Goal: Book appointment/travel/reservation

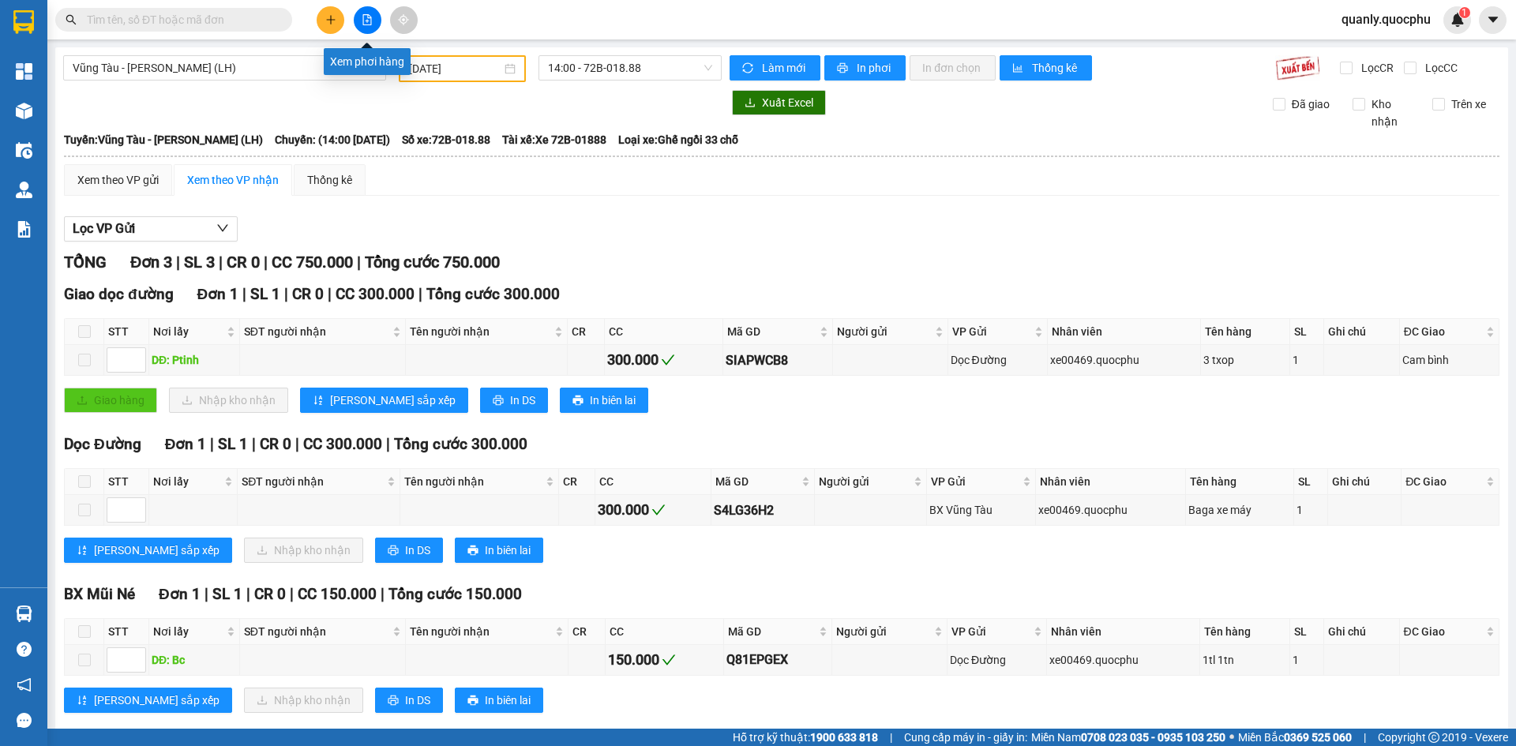
click at [376, 17] on button at bounding box center [368, 20] width 28 height 28
click at [241, 73] on span "Vũng Tàu - [PERSON_NAME] (LH)" at bounding box center [225, 68] width 304 height 24
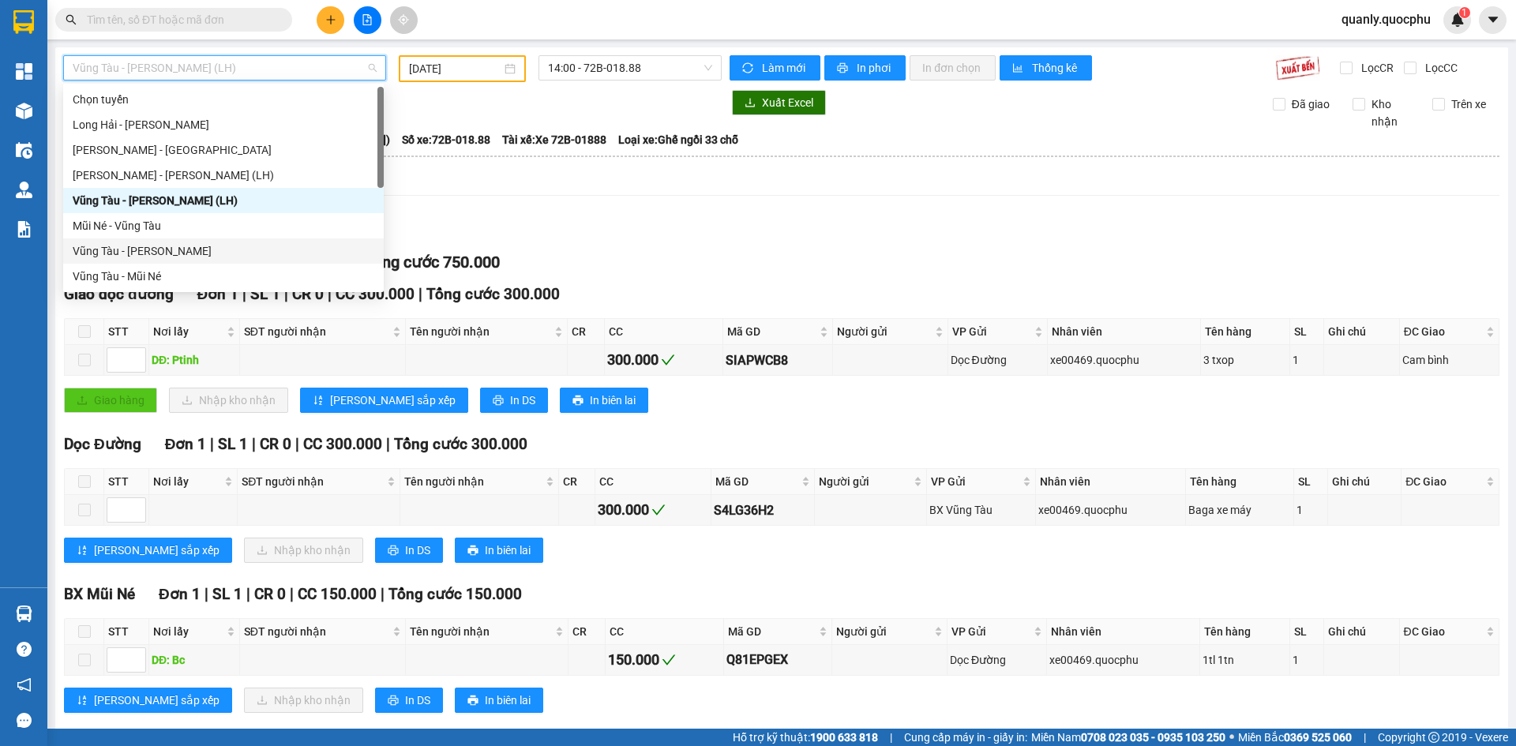
click at [168, 253] on div "Vũng Tàu - [PERSON_NAME]" at bounding box center [224, 250] width 302 height 17
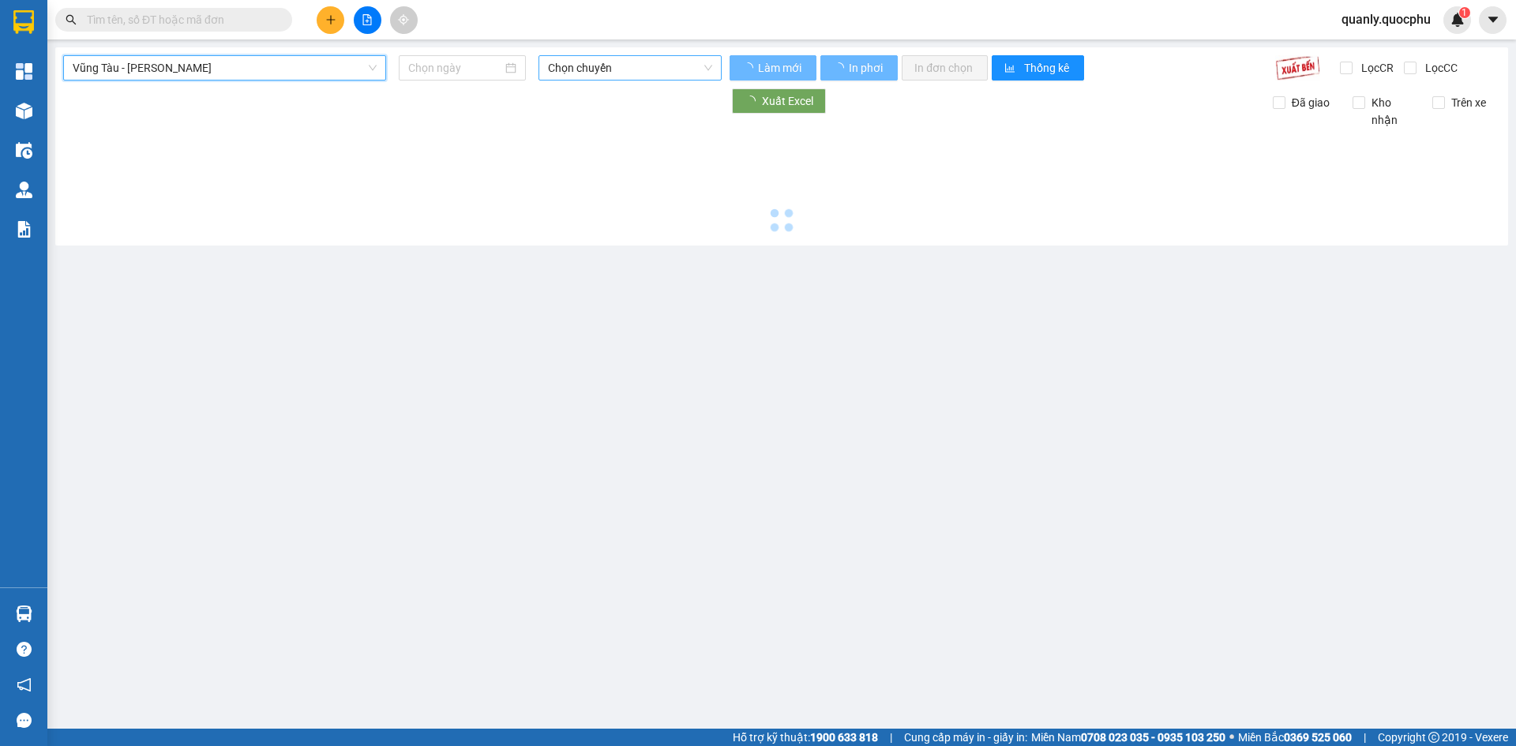
type input "[DATE]"
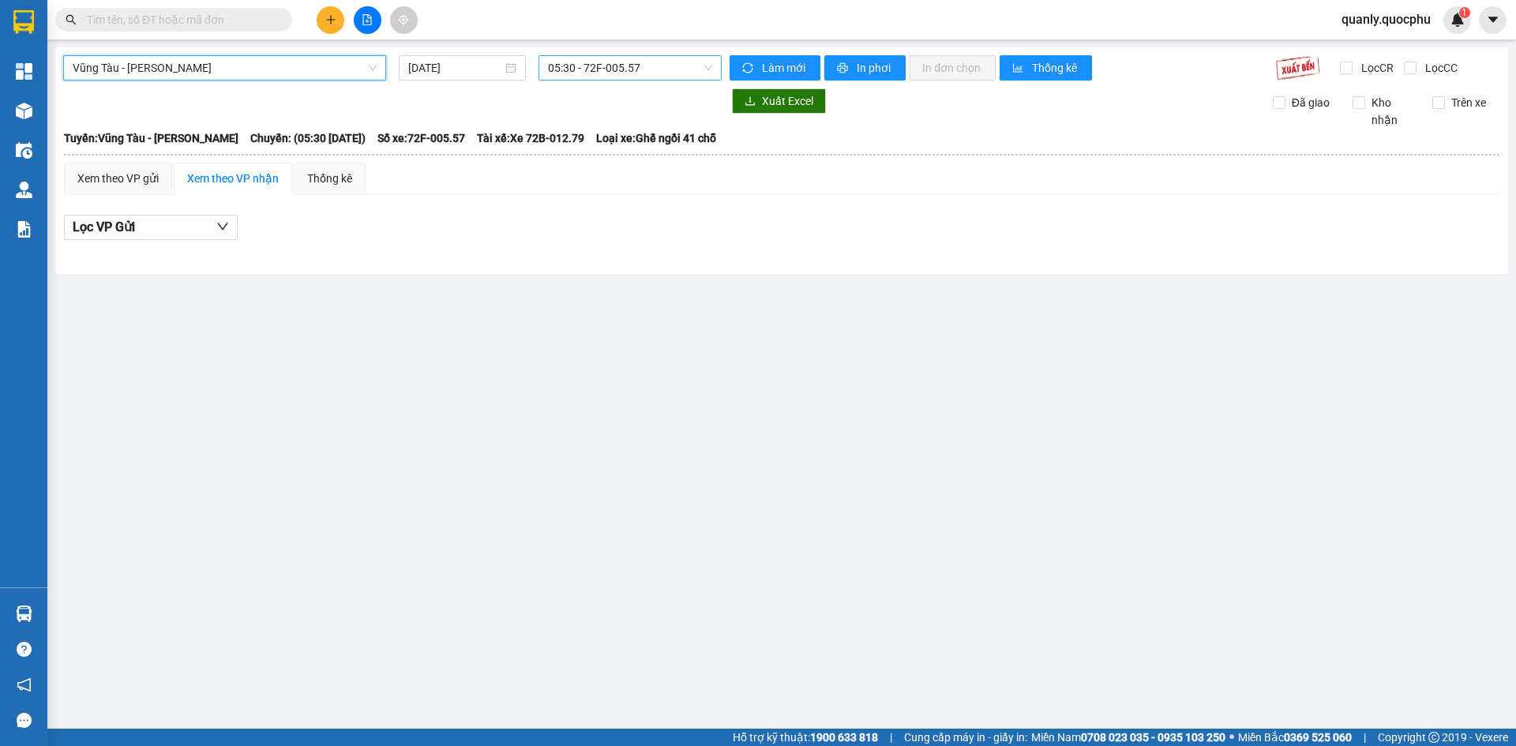
click at [655, 66] on span "05:30 - 72F-005.57" at bounding box center [630, 68] width 164 height 24
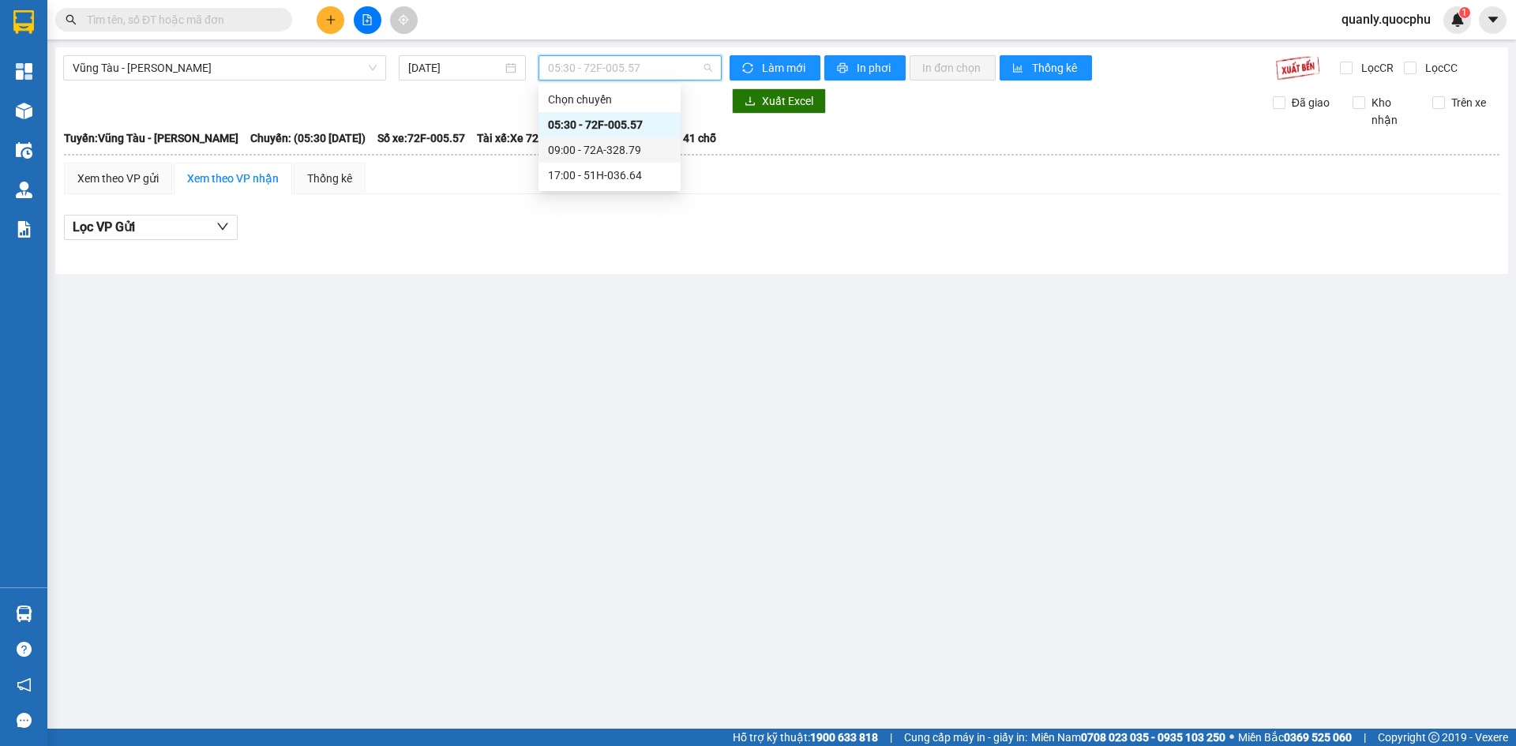
click at [628, 154] on div "09:00 - 72A-328.79" at bounding box center [609, 149] width 123 height 17
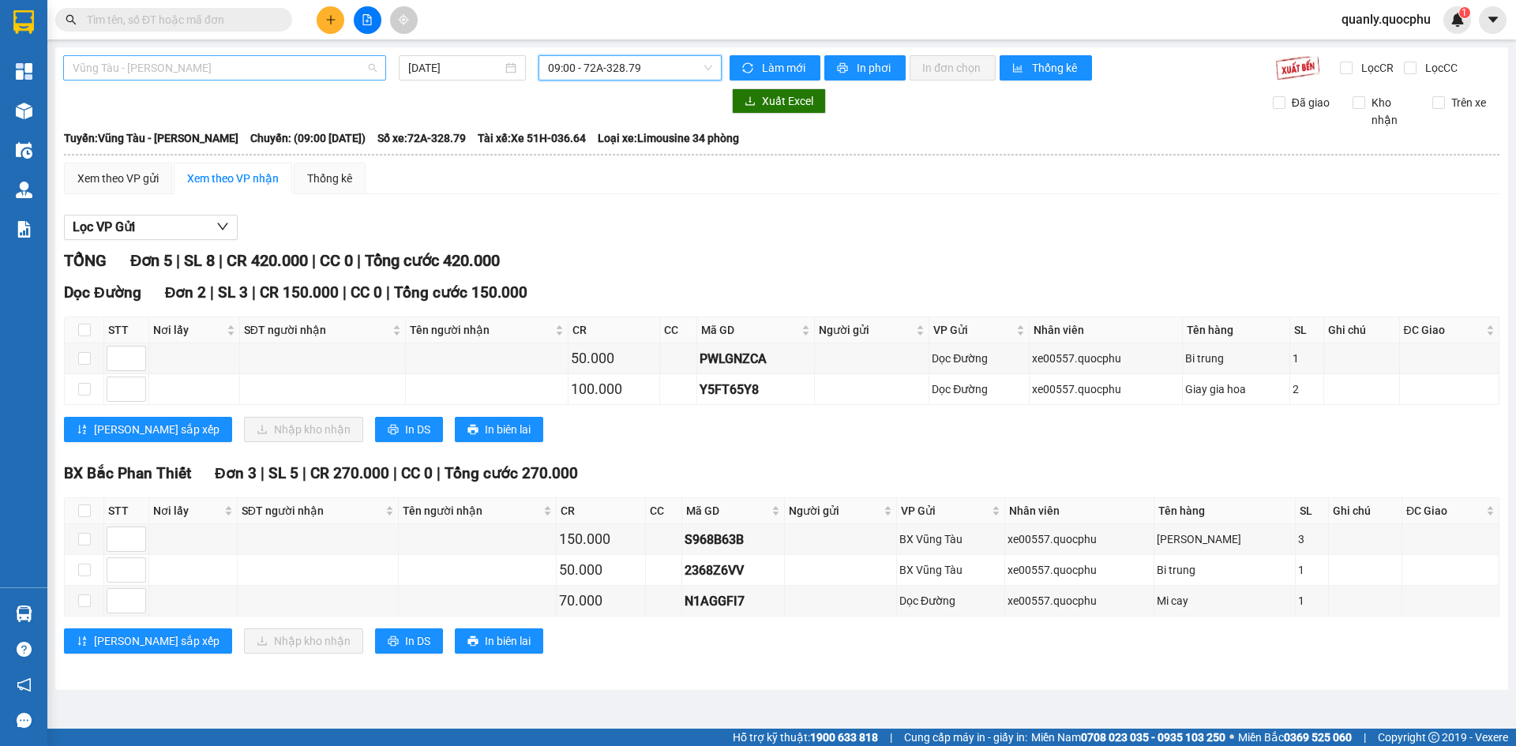
click at [261, 70] on span "Vũng Tàu - [PERSON_NAME]" at bounding box center [225, 68] width 304 height 24
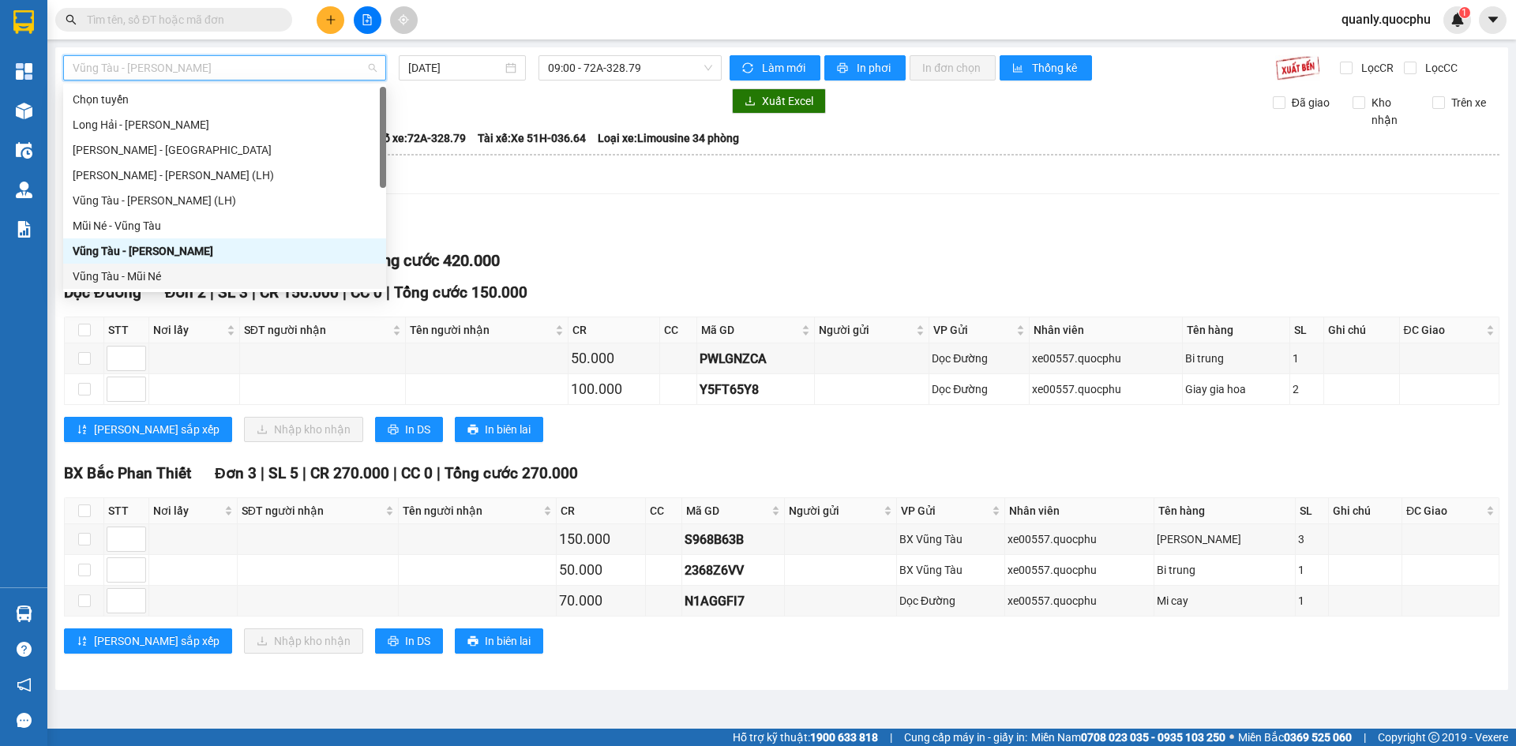
click at [131, 277] on div "Vũng Tàu - Mũi Né" at bounding box center [225, 276] width 304 height 17
type input "[DATE]"
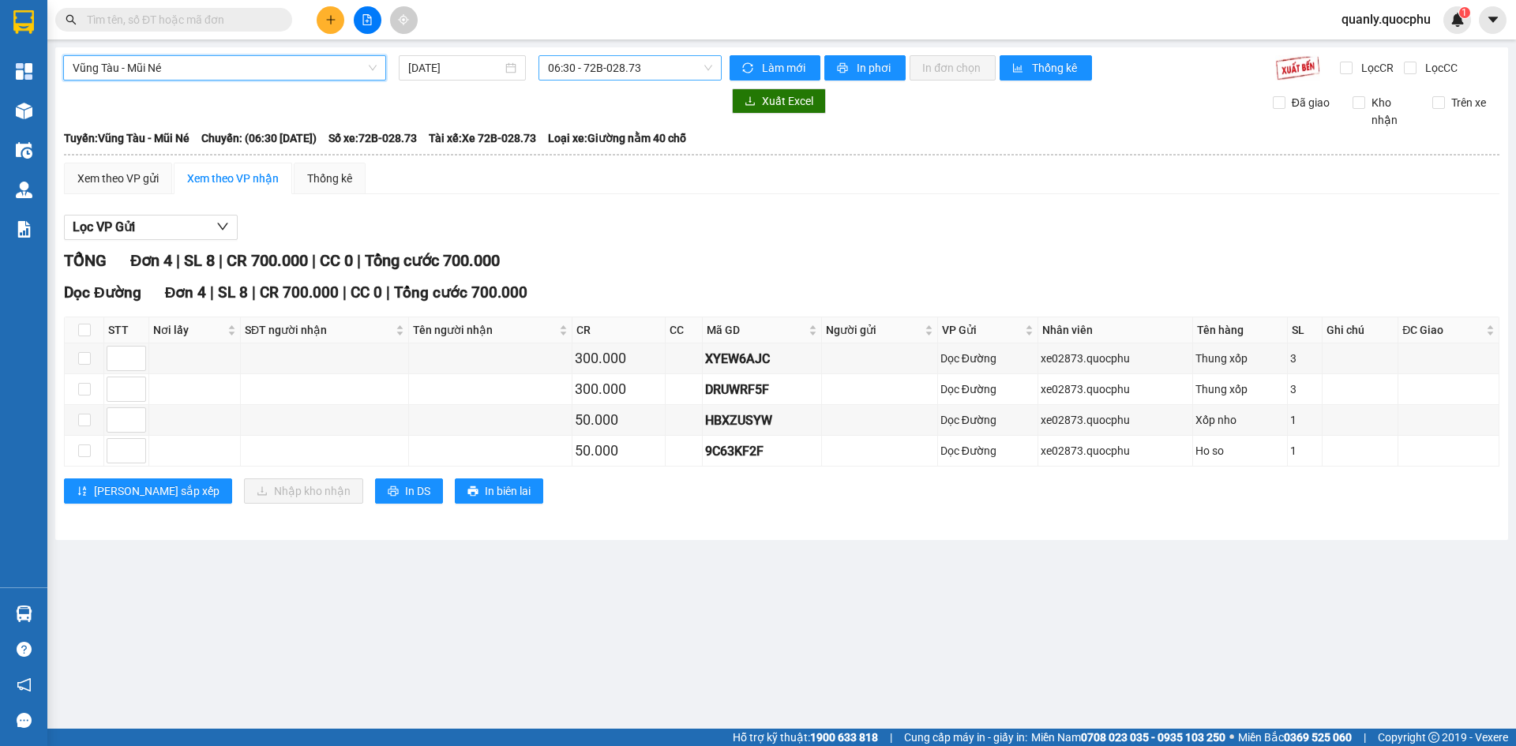
click at [662, 67] on span "06:30 - 72B-028.73" at bounding box center [630, 68] width 164 height 24
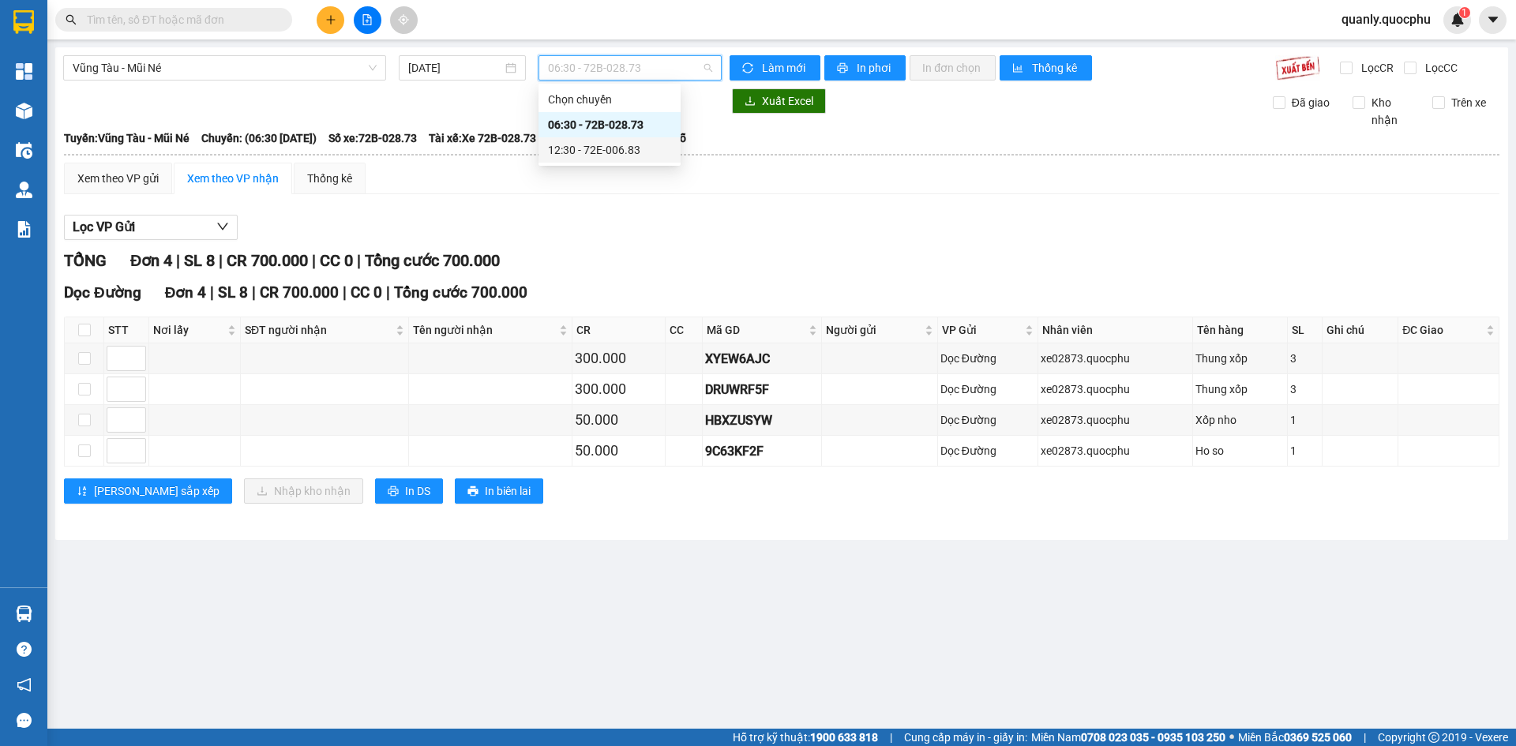
click at [609, 154] on div "12:30 - 72E-006.83" at bounding box center [609, 149] width 123 height 17
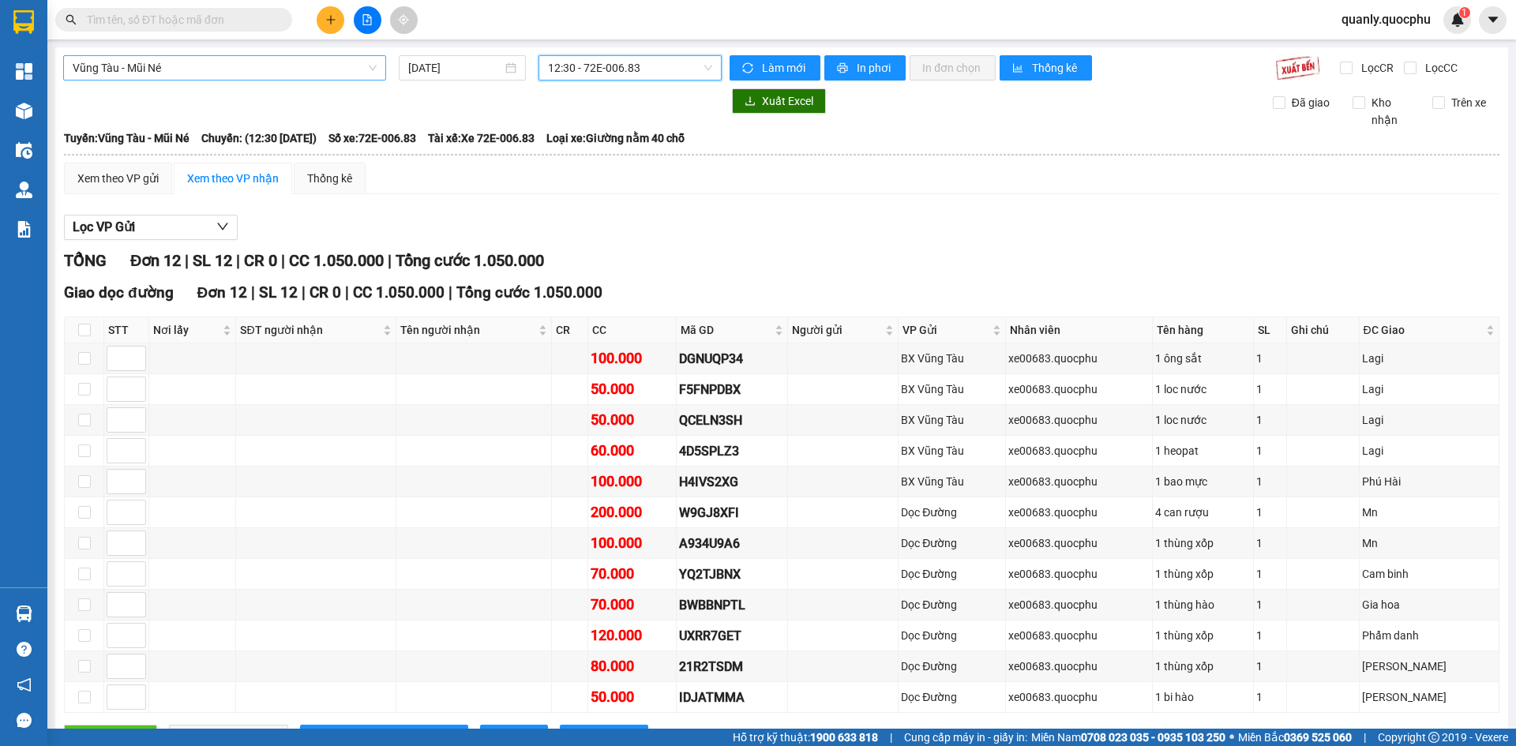
click at [294, 62] on span "Vũng Tàu - Mũi Né" at bounding box center [225, 68] width 304 height 24
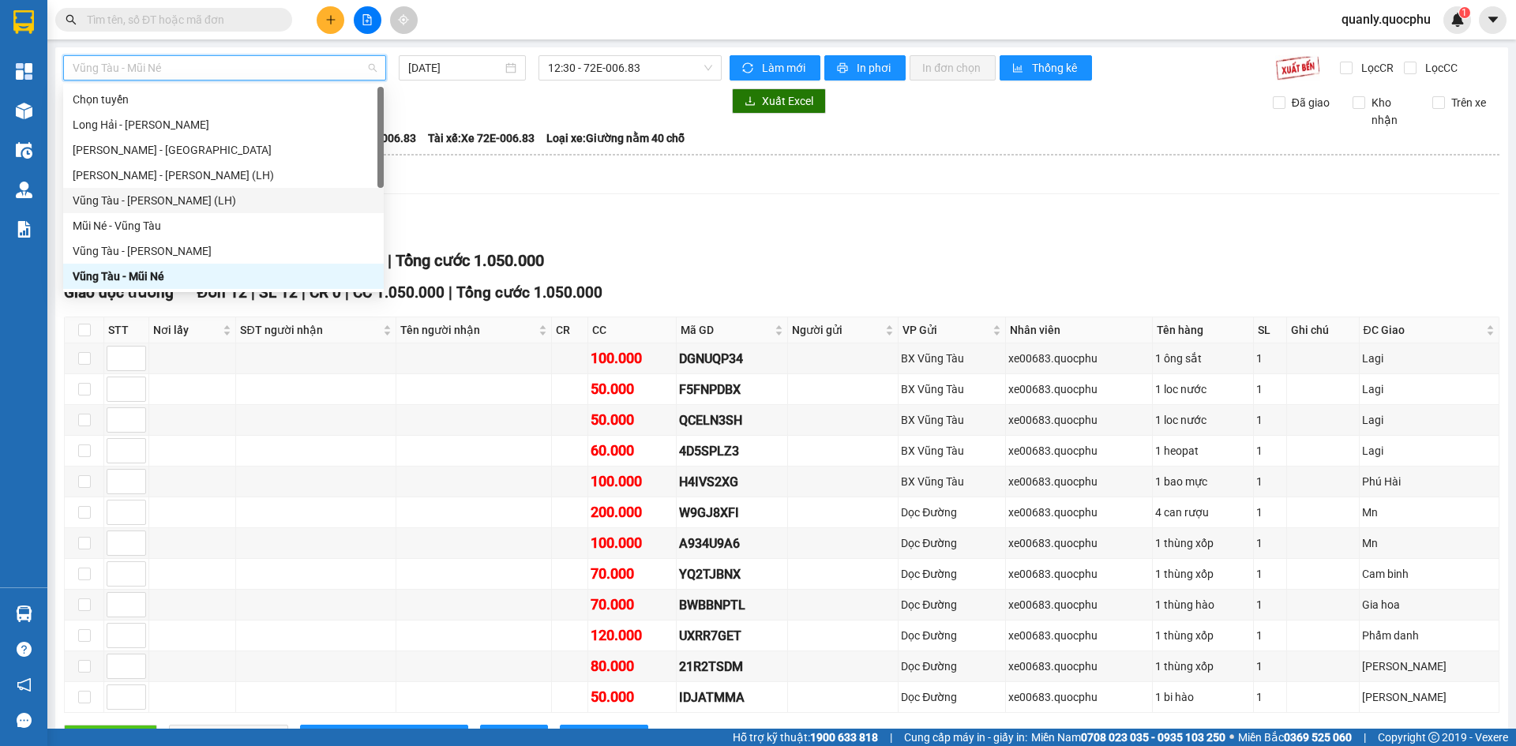
click at [158, 197] on div "Vũng Tàu - [PERSON_NAME] (LH)" at bounding box center [224, 200] width 302 height 17
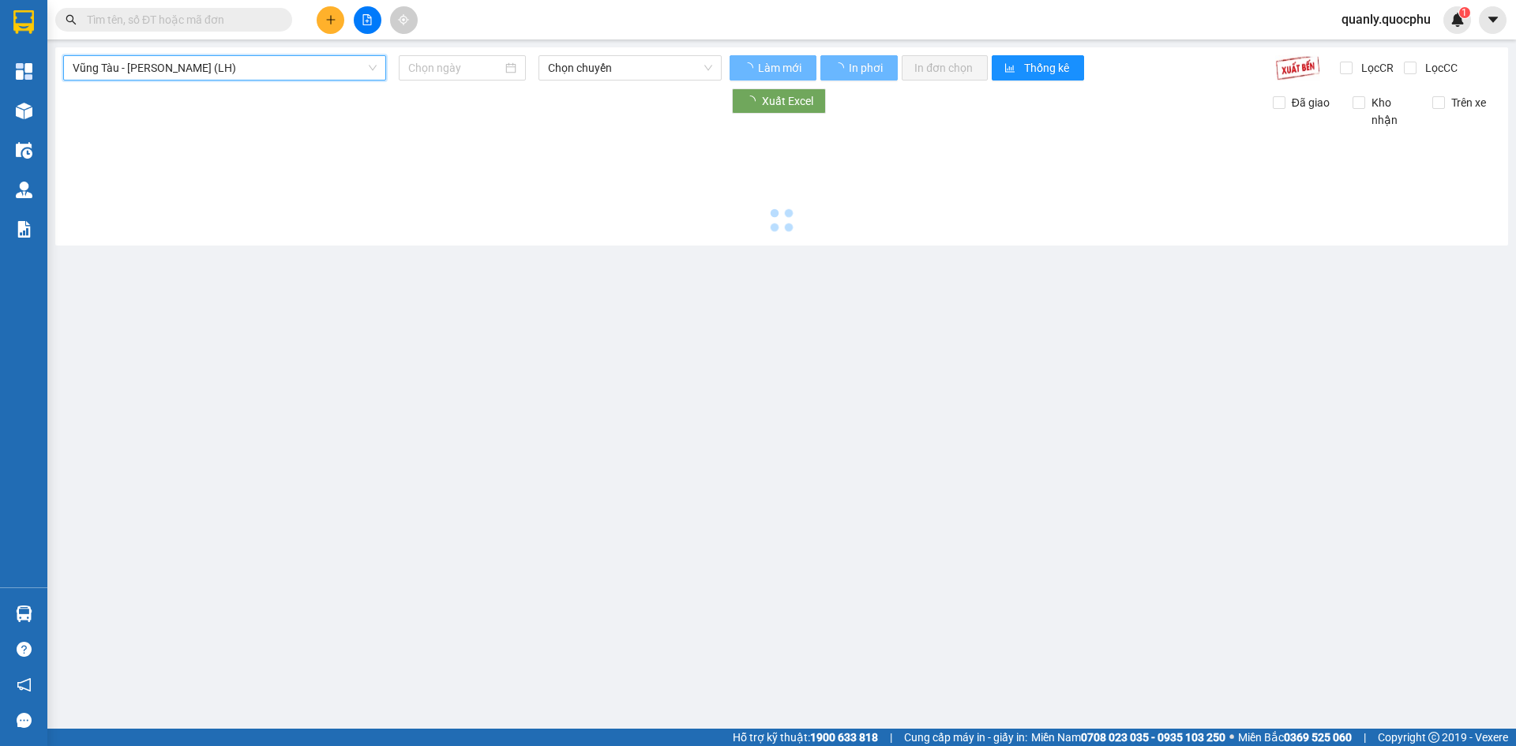
type input "[DATE]"
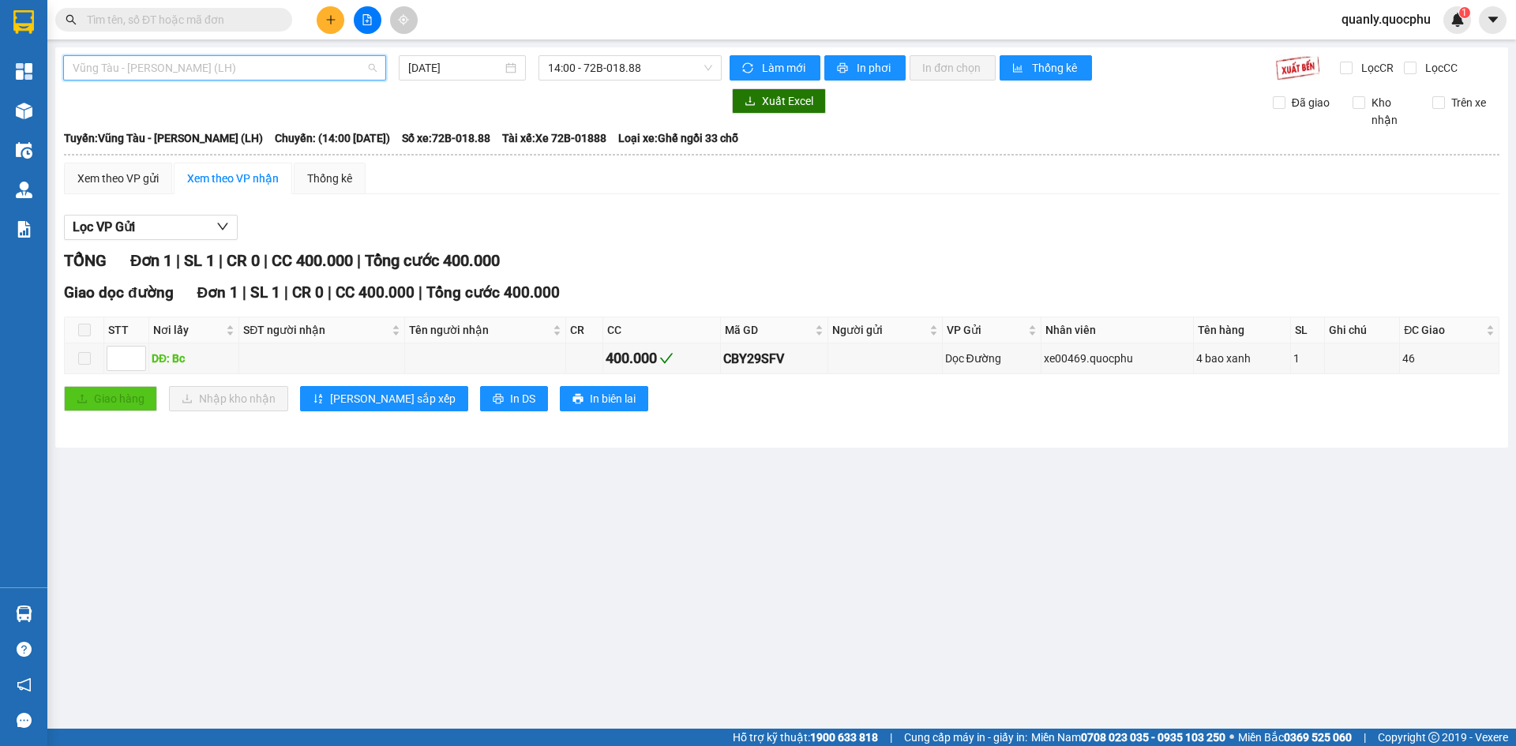
click at [283, 69] on span "Vũng Tàu - [PERSON_NAME] (LH)" at bounding box center [225, 68] width 304 height 24
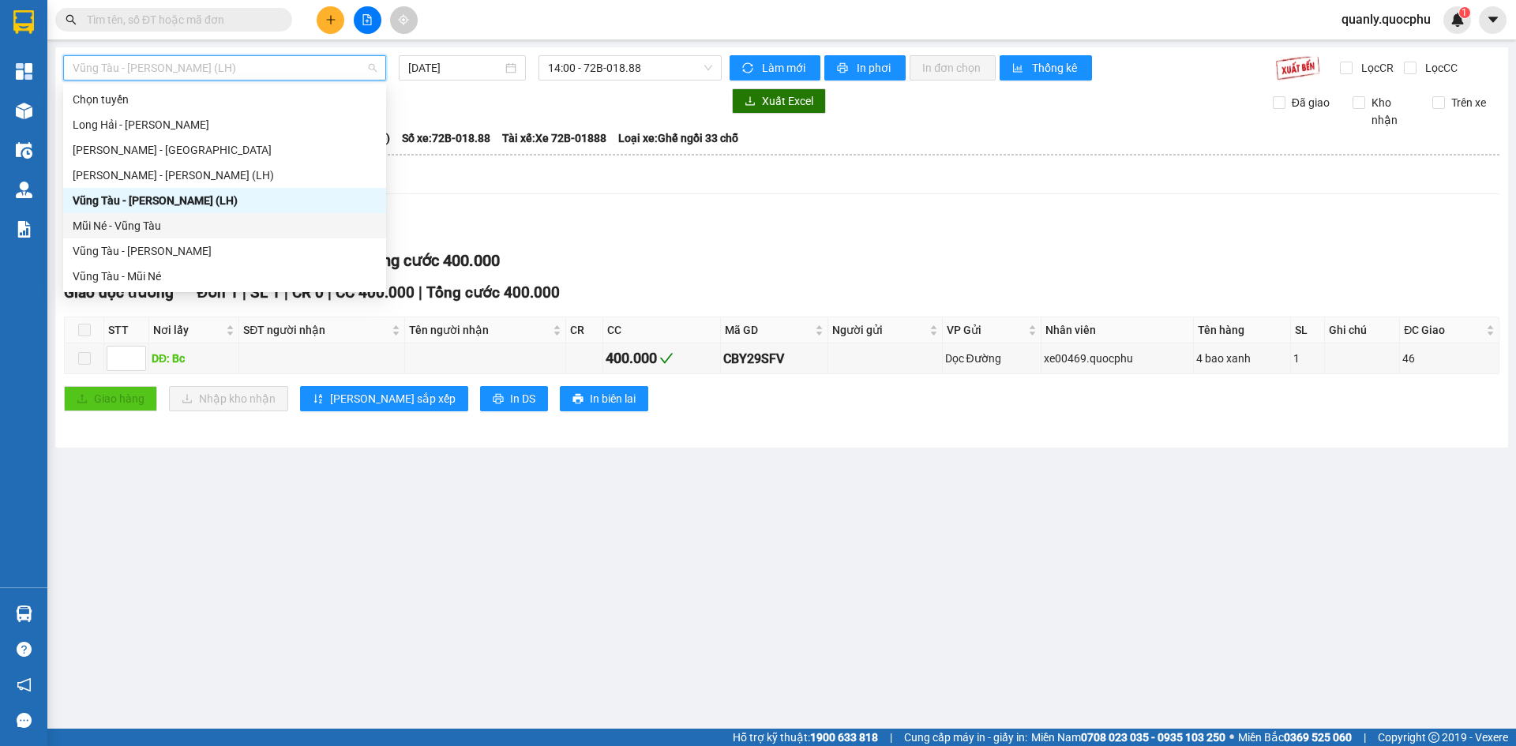
click at [143, 226] on div "Mũi Né - Vũng Tàu" at bounding box center [225, 225] width 304 height 17
type input "[DATE]"
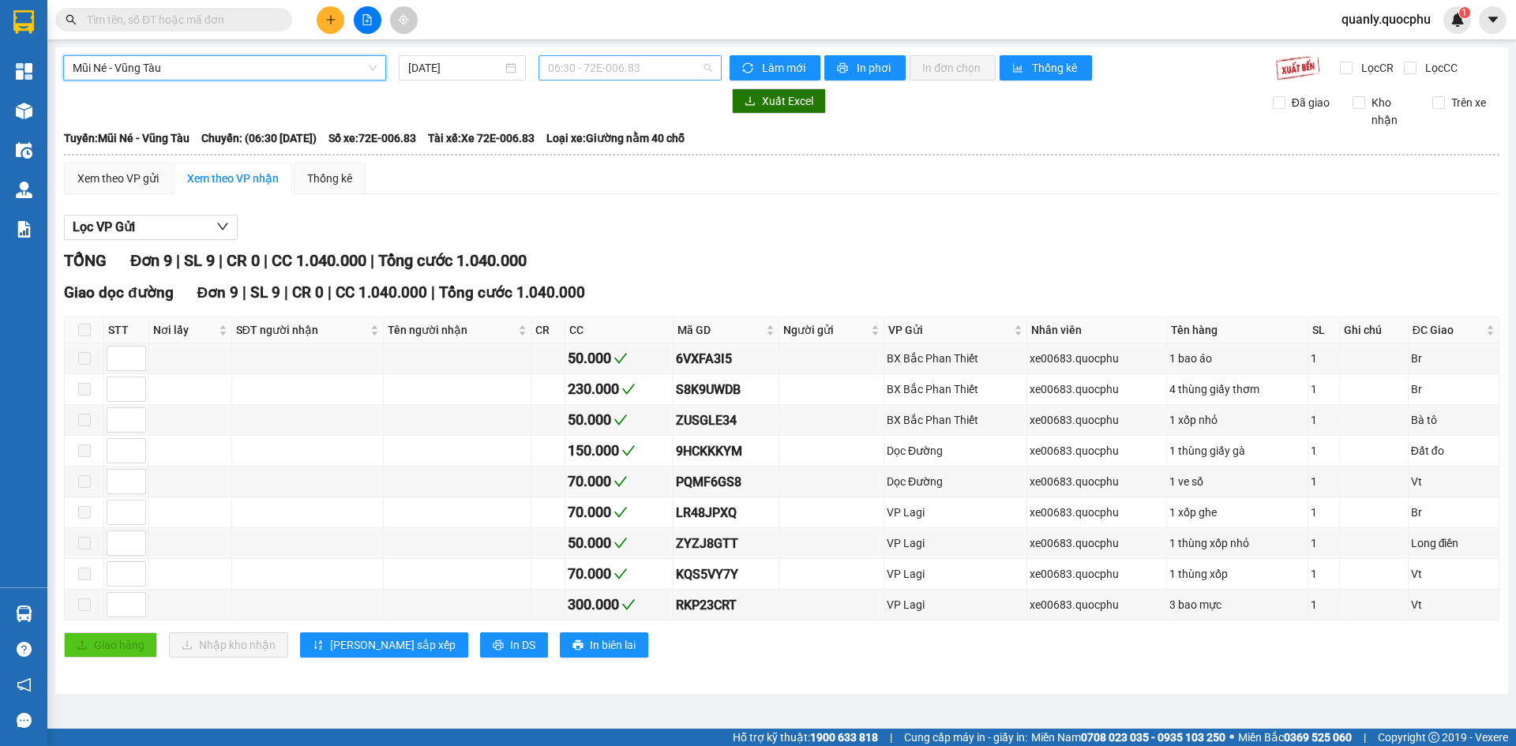
click at [655, 69] on span "06:30 - 72E-006.83" at bounding box center [630, 68] width 164 height 24
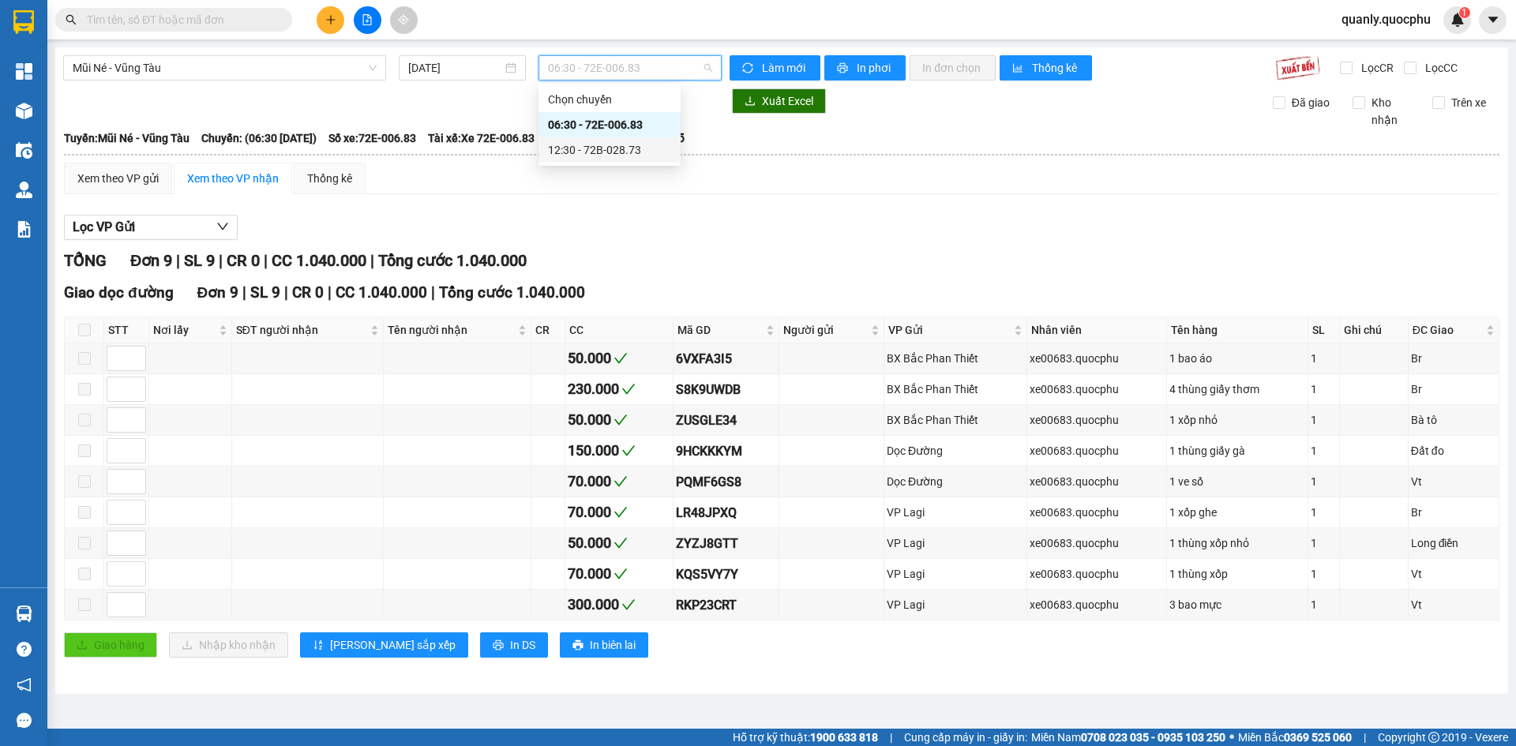
click at [631, 147] on div "12:30 - 72B-028.73" at bounding box center [609, 149] width 123 height 17
